Goal: Information Seeking & Learning: Stay updated

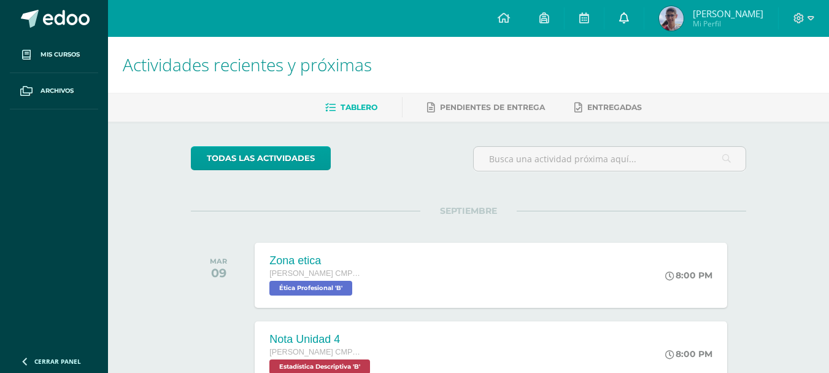
click at [644, 11] on link at bounding box center [624, 18] width 39 height 37
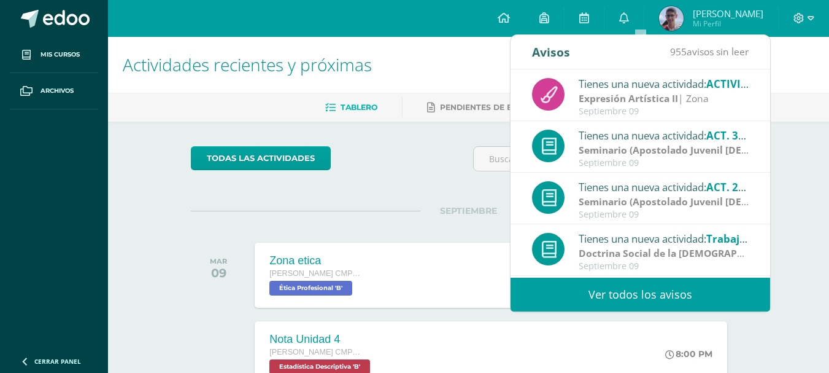
click at [626, 290] on link "Ver todos los avisos" at bounding box center [641, 294] width 260 height 34
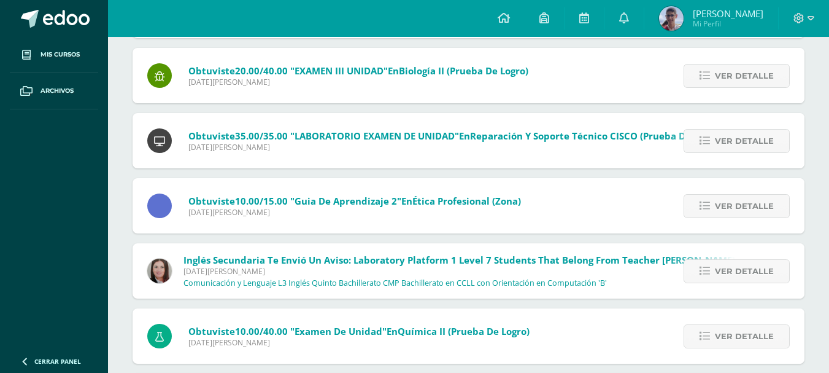
scroll to position [1829, 0]
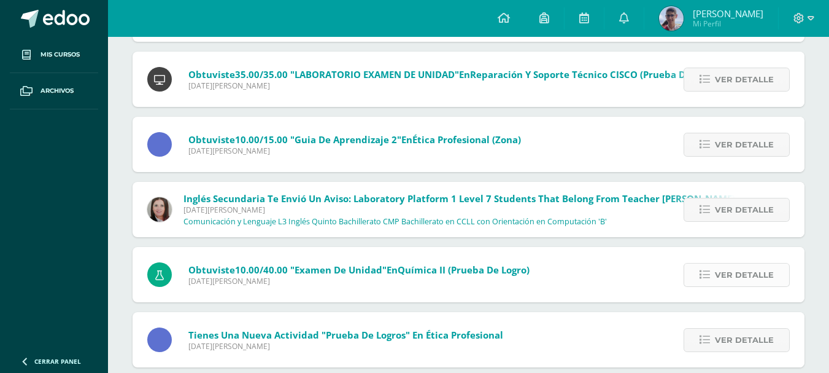
click at [775, 276] on link "Ver detalle" at bounding box center [737, 275] width 106 height 24
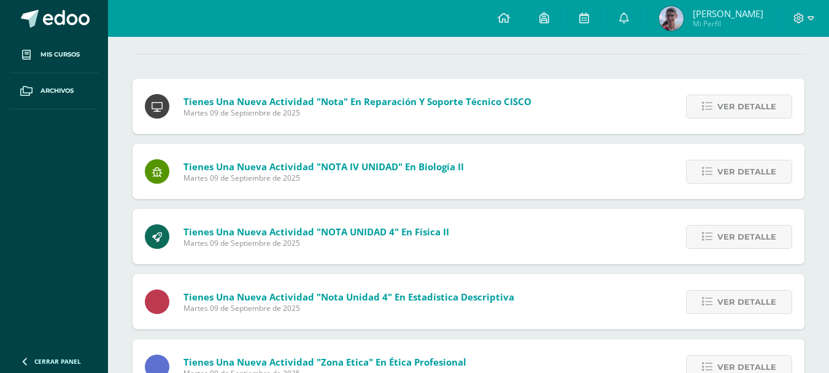
scroll to position [0, 0]
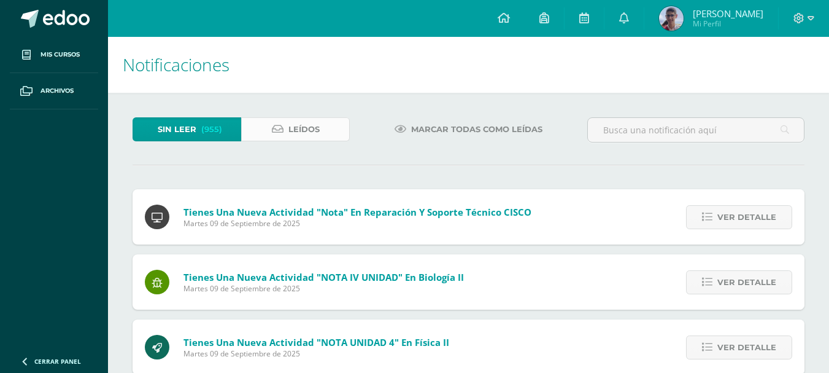
click at [332, 128] on link "Leídos" at bounding box center [295, 129] width 109 height 24
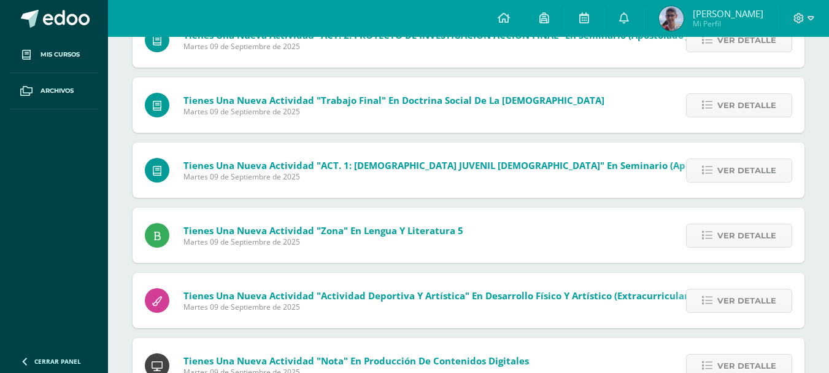
scroll to position [368, 0]
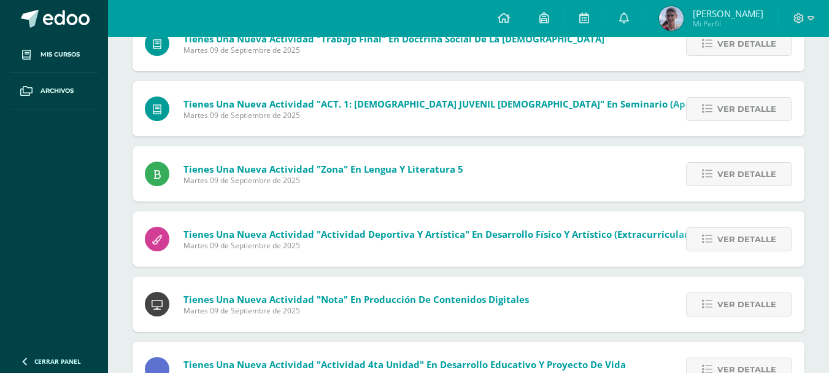
click at [757, 319] on div "Ver detalle" at bounding box center [736, 303] width 137 height 55
click at [759, 291] on div "Ver detalle" at bounding box center [736, 303] width 137 height 55
click at [762, 299] on span "Ver detalle" at bounding box center [747, 304] width 59 height 23
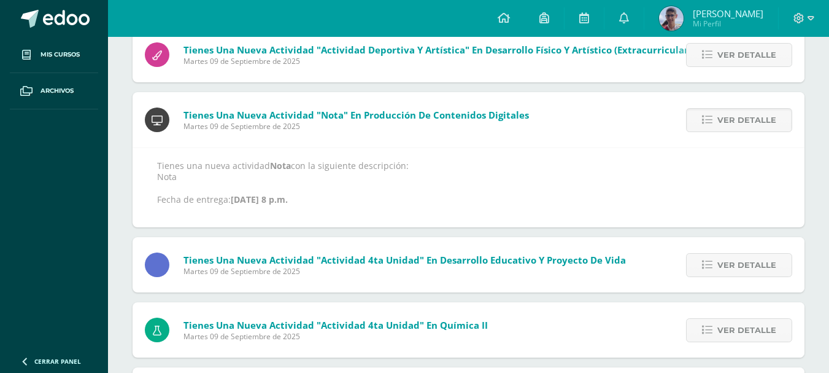
scroll to position [614, 0]
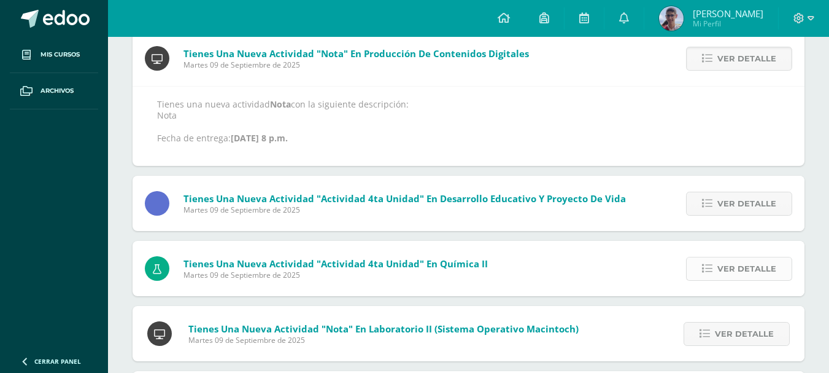
click at [730, 275] on span "Ver detalle" at bounding box center [747, 268] width 59 height 23
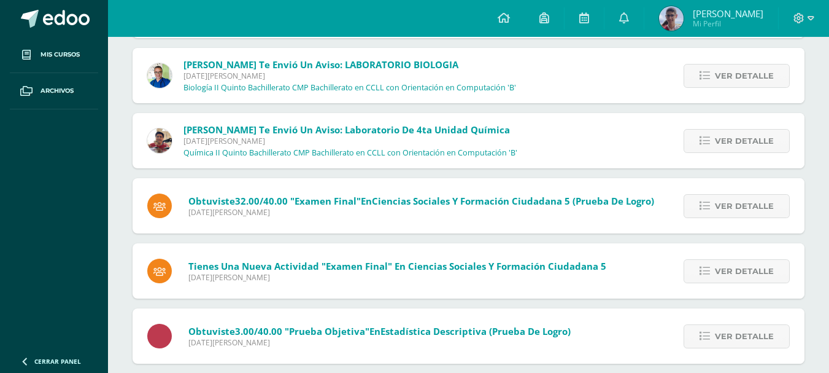
scroll to position [1909, 0]
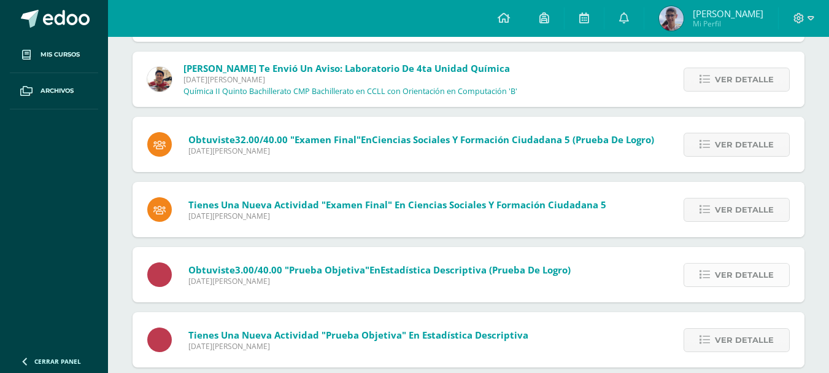
click at [698, 273] on link "Ver detalle" at bounding box center [737, 275] width 106 height 24
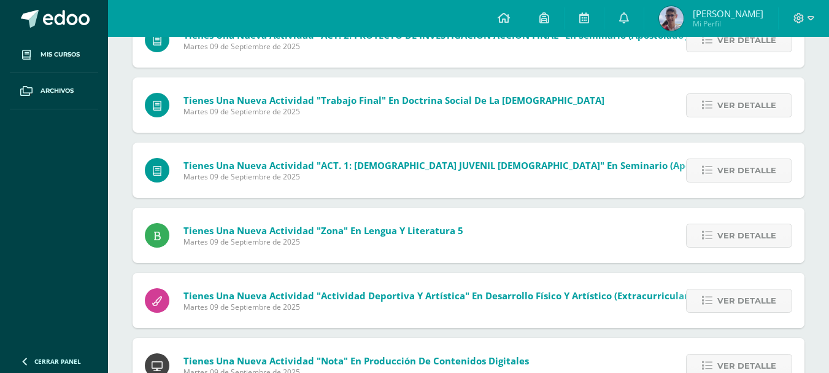
scroll to position [61, 0]
